Goal: Check status: Check status

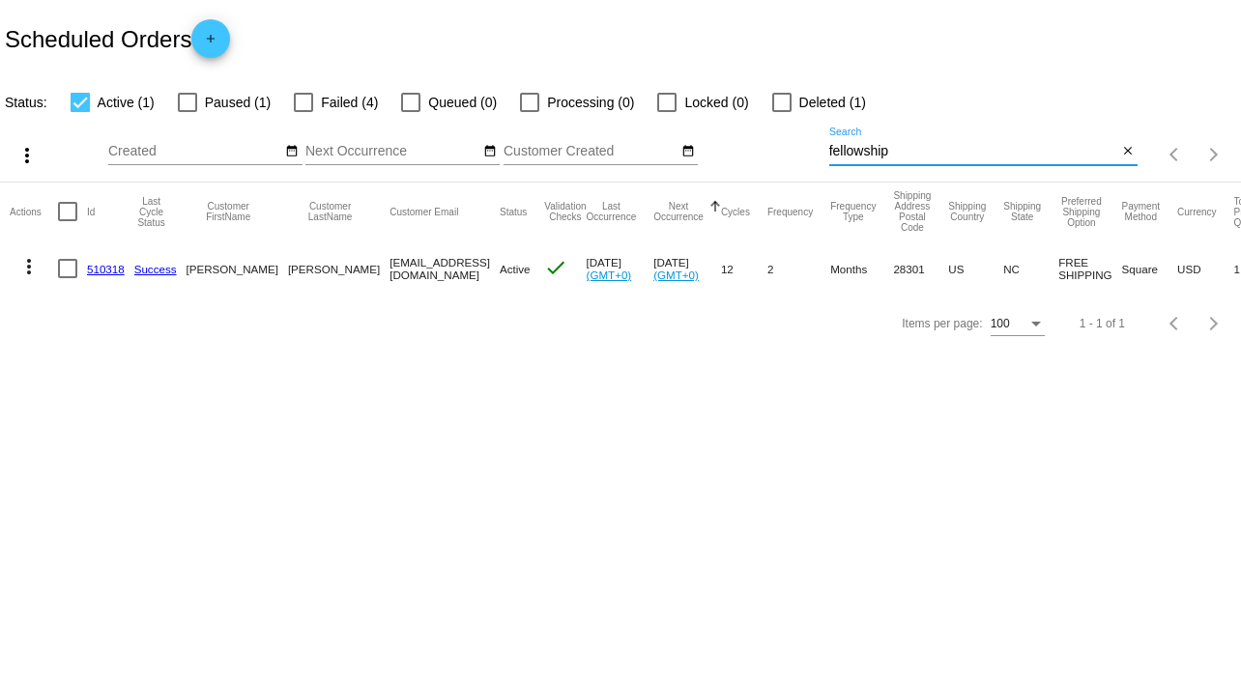
drag, startPoint x: 895, startPoint y: 151, endPoint x: 613, endPoint y: 150, distance: 282.1
click at [613, 150] on div "more_vert Sep Jan Feb Mar [DATE]" at bounding box center [620, 148] width 1241 height 69
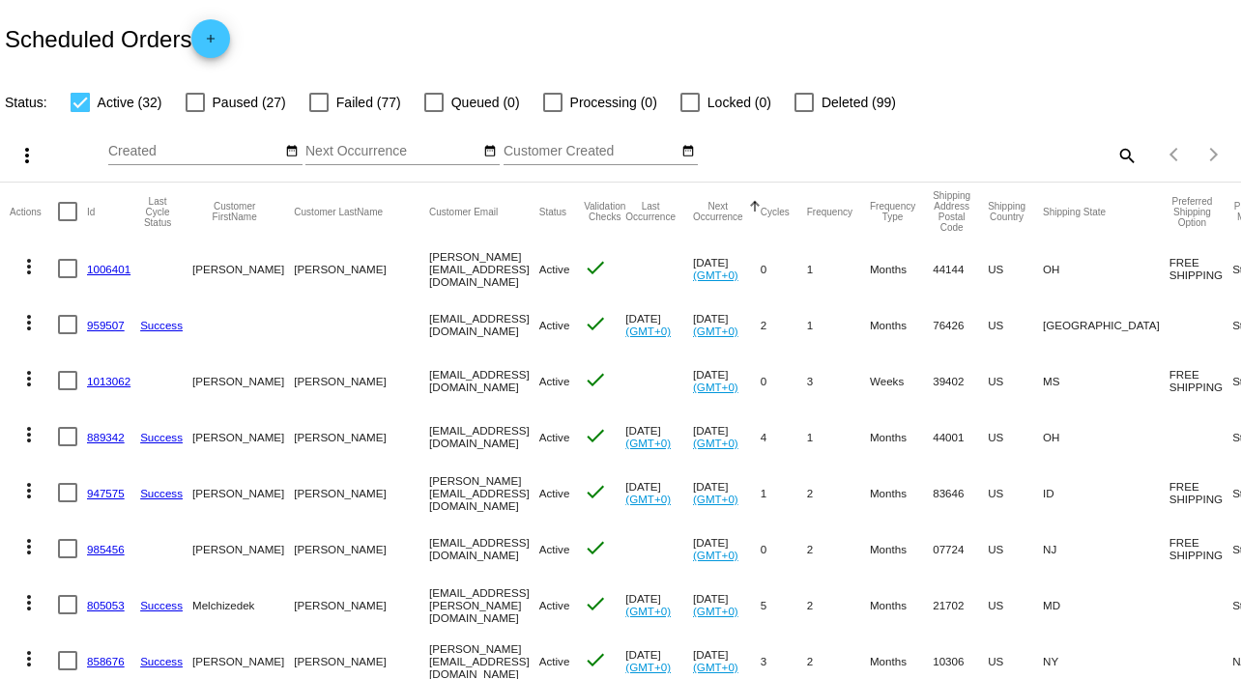
click at [1114, 140] on mat-icon "search" at bounding box center [1125, 155] width 23 height 30
click at [857, 156] on input "Search" at bounding box center [983, 151] width 309 height 15
paste input "[PERSON_NAME]"
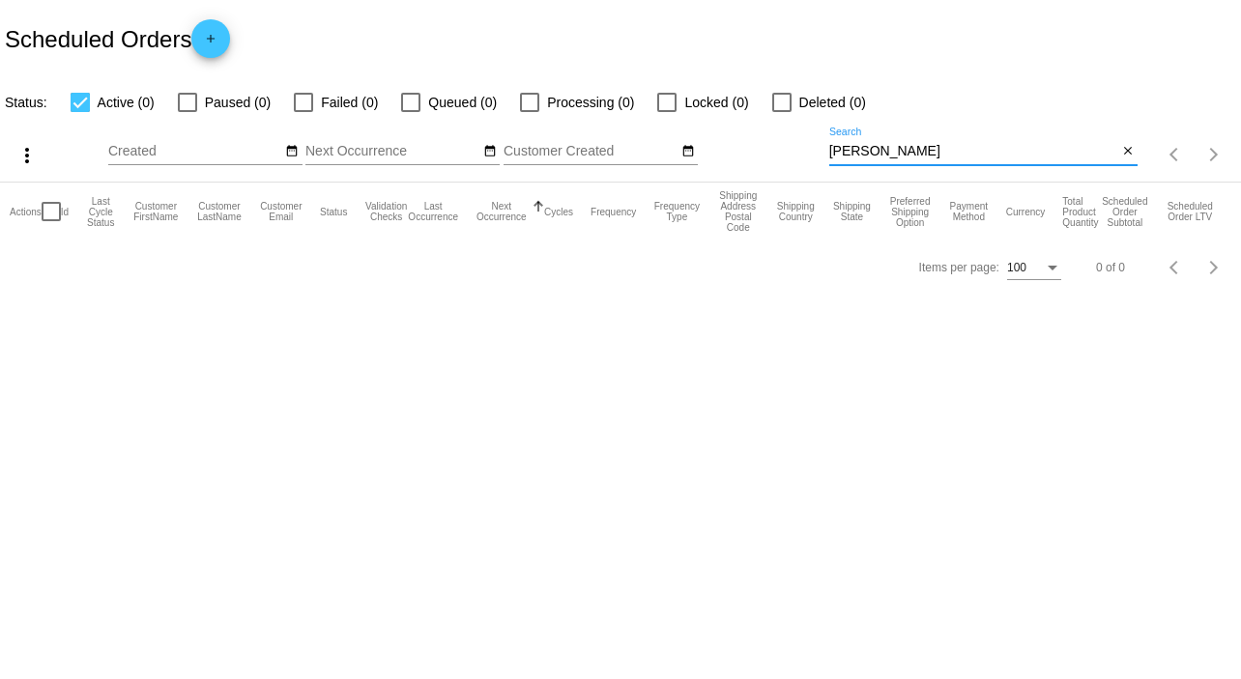
click at [856, 152] on input "[PERSON_NAME]" at bounding box center [973, 151] width 289 height 15
type input "[PERSON_NAME]"
click at [915, 151] on input "[PERSON_NAME]" at bounding box center [973, 151] width 289 height 15
click at [74, 104] on div at bounding box center [80, 102] width 19 height 19
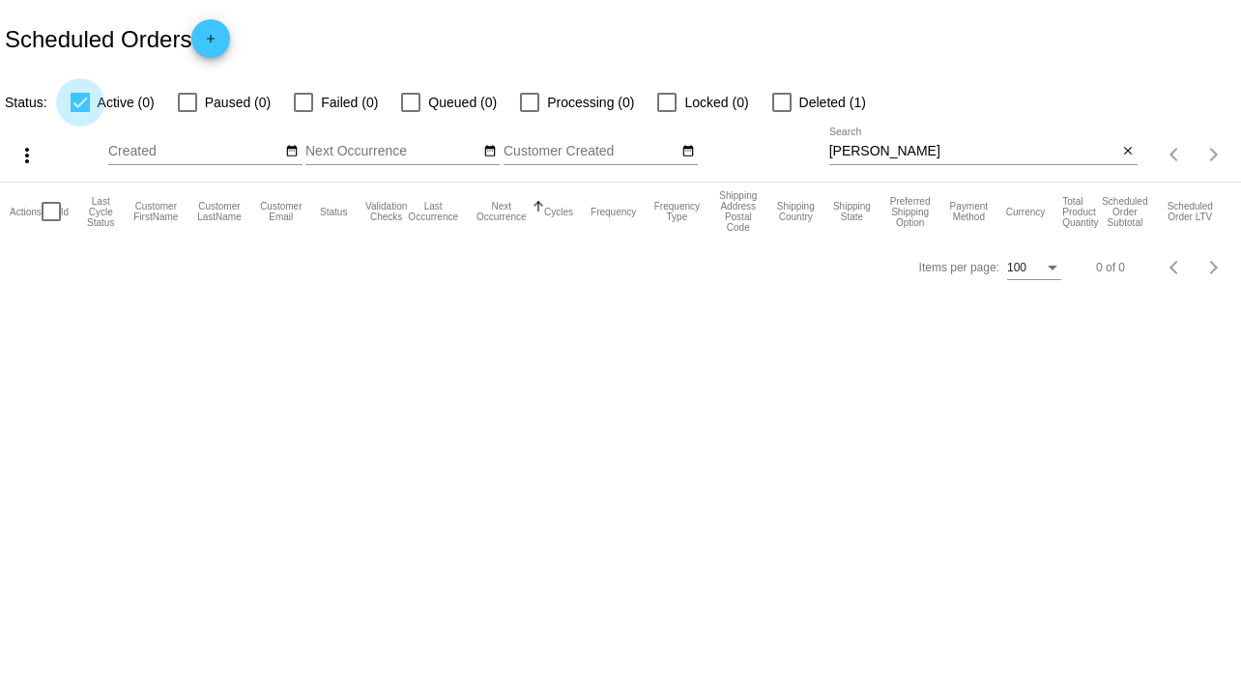
click at [79, 112] on input "Active (0)" at bounding box center [79, 112] width 1 height 1
checkbox input "false"
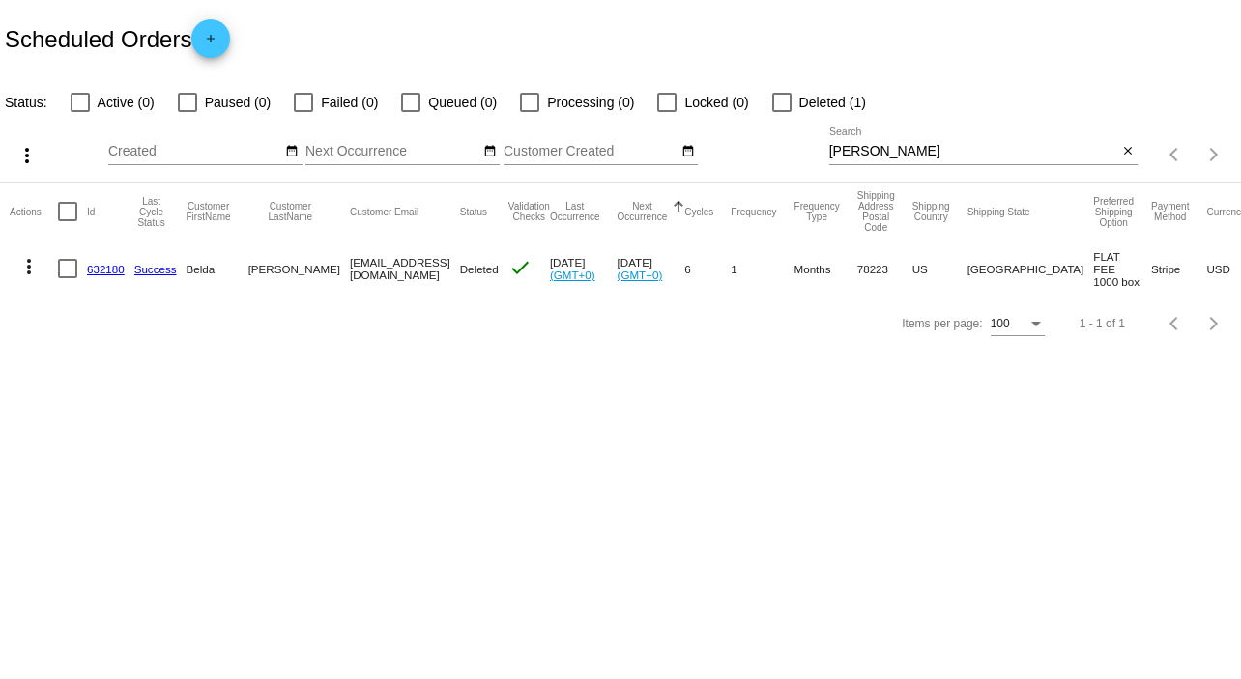
click at [99, 267] on link "632180" at bounding box center [106, 269] width 38 height 13
